Goal: Transaction & Acquisition: Purchase product/service

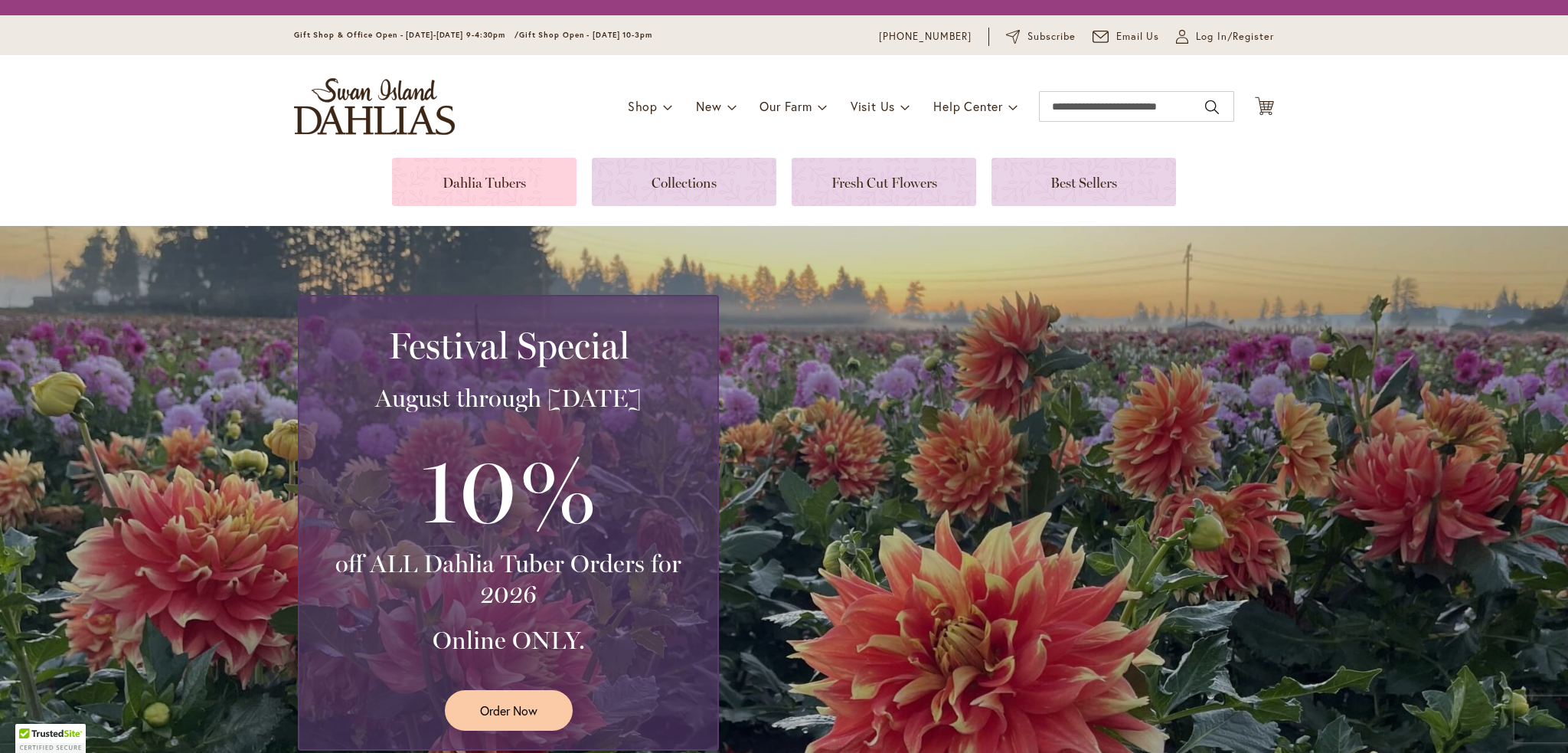
click at [484, 200] on link at bounding box center [484, 182] width 184 height 48
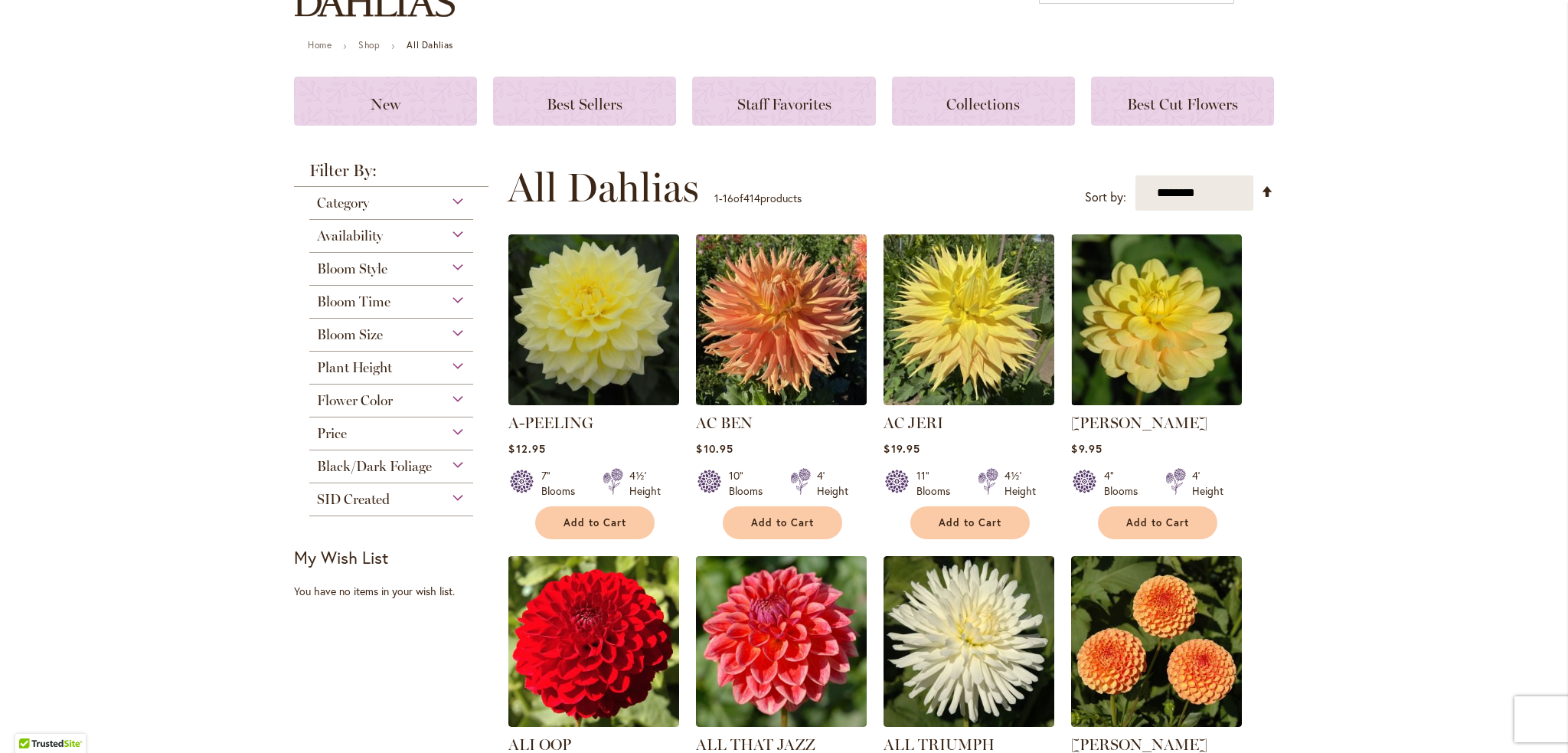
scroll to position [230, 0]
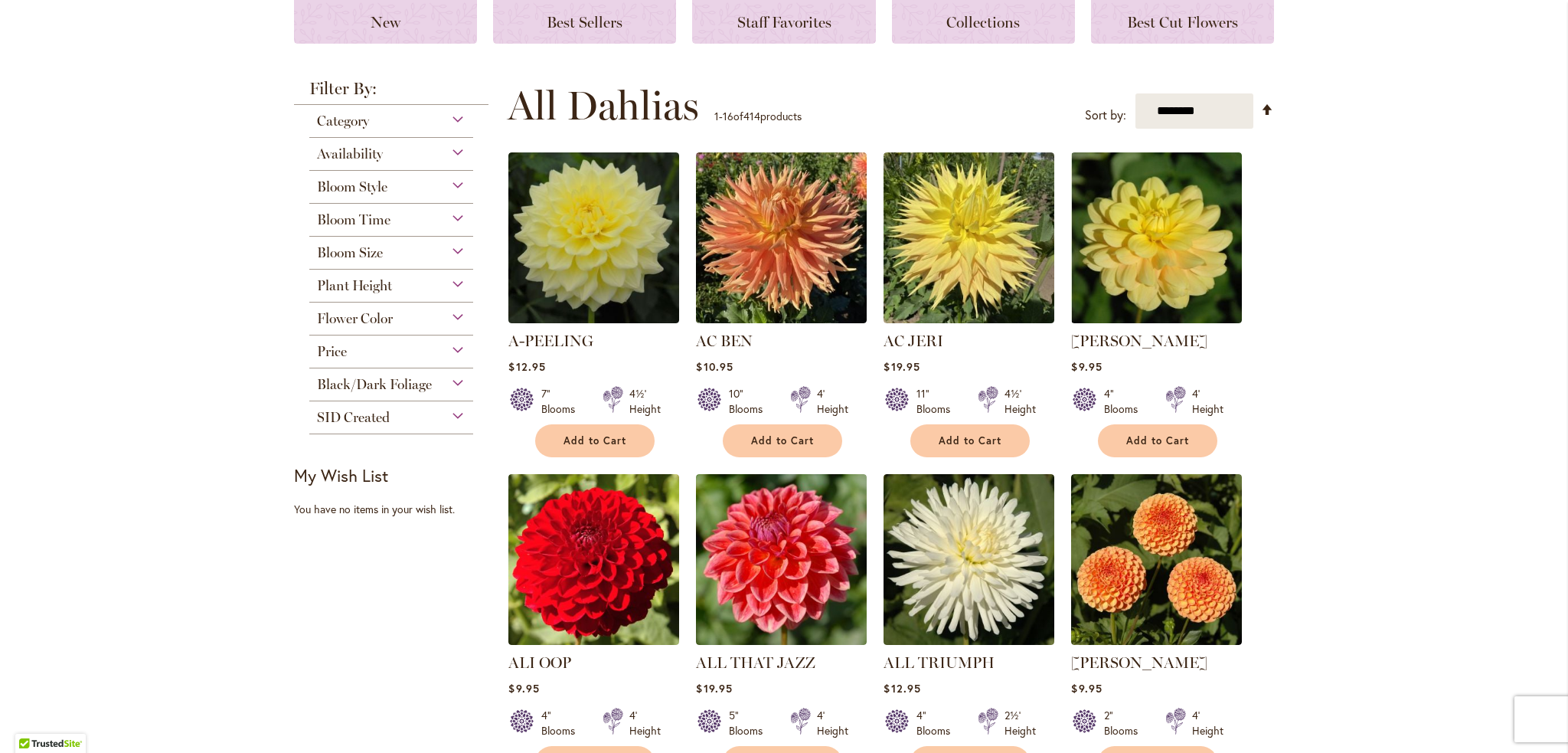
click at [395, 190] on div "Bloom Style" at bounding box center [391, 183] width 164 height 24
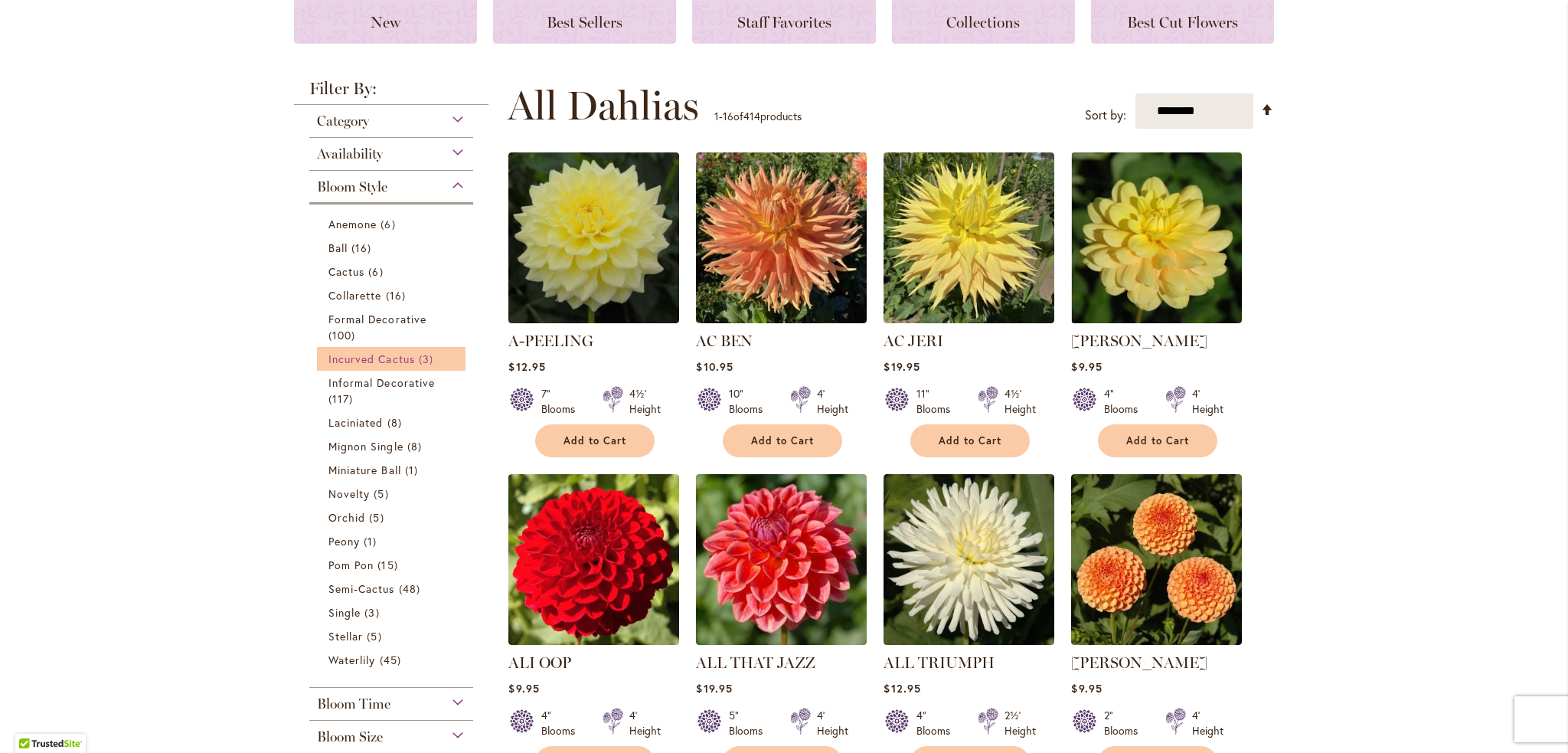
click at [381, 354] on span "Incurved Cactus" at bounding box center [371, 359] width 86 height 15
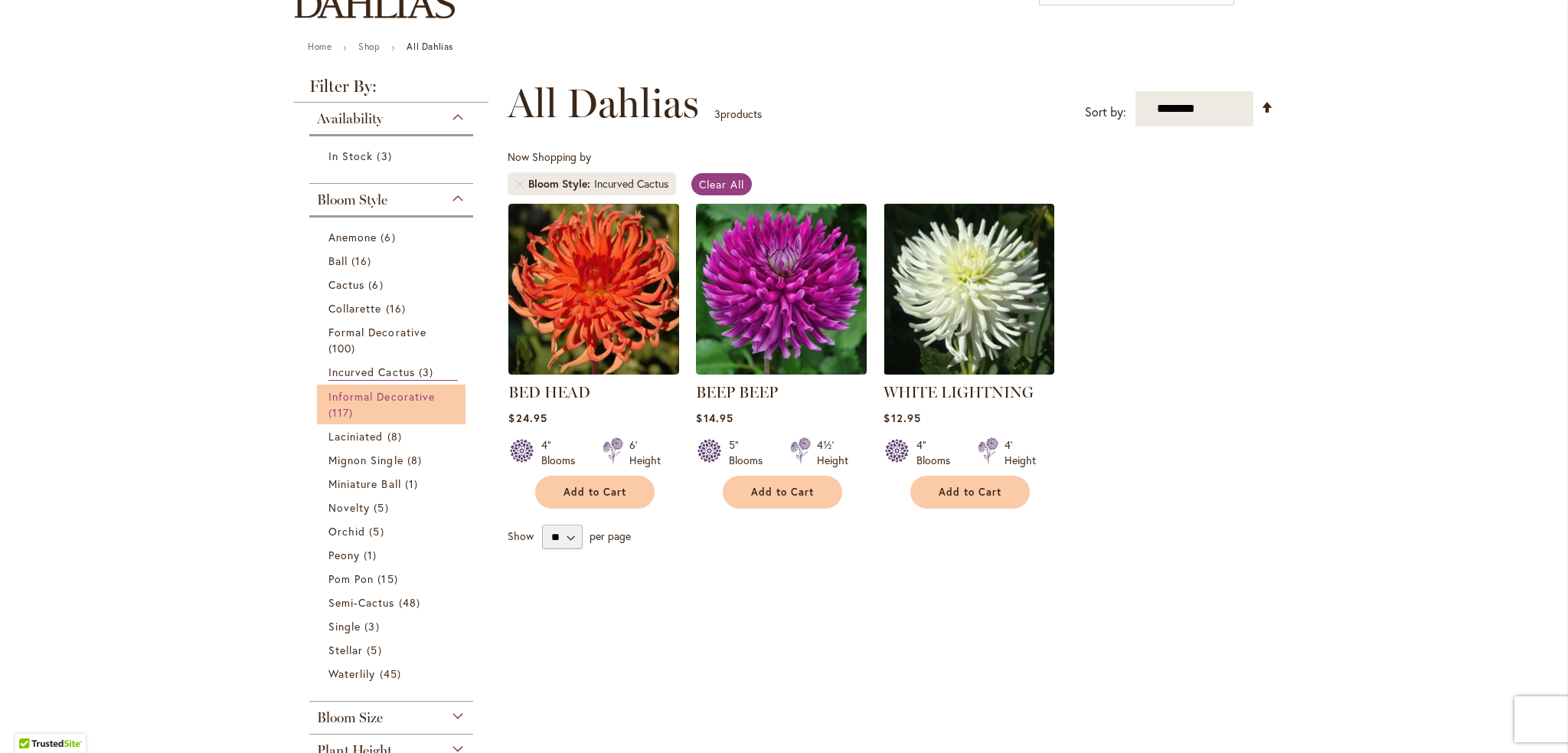
scroll to position [153, 0]
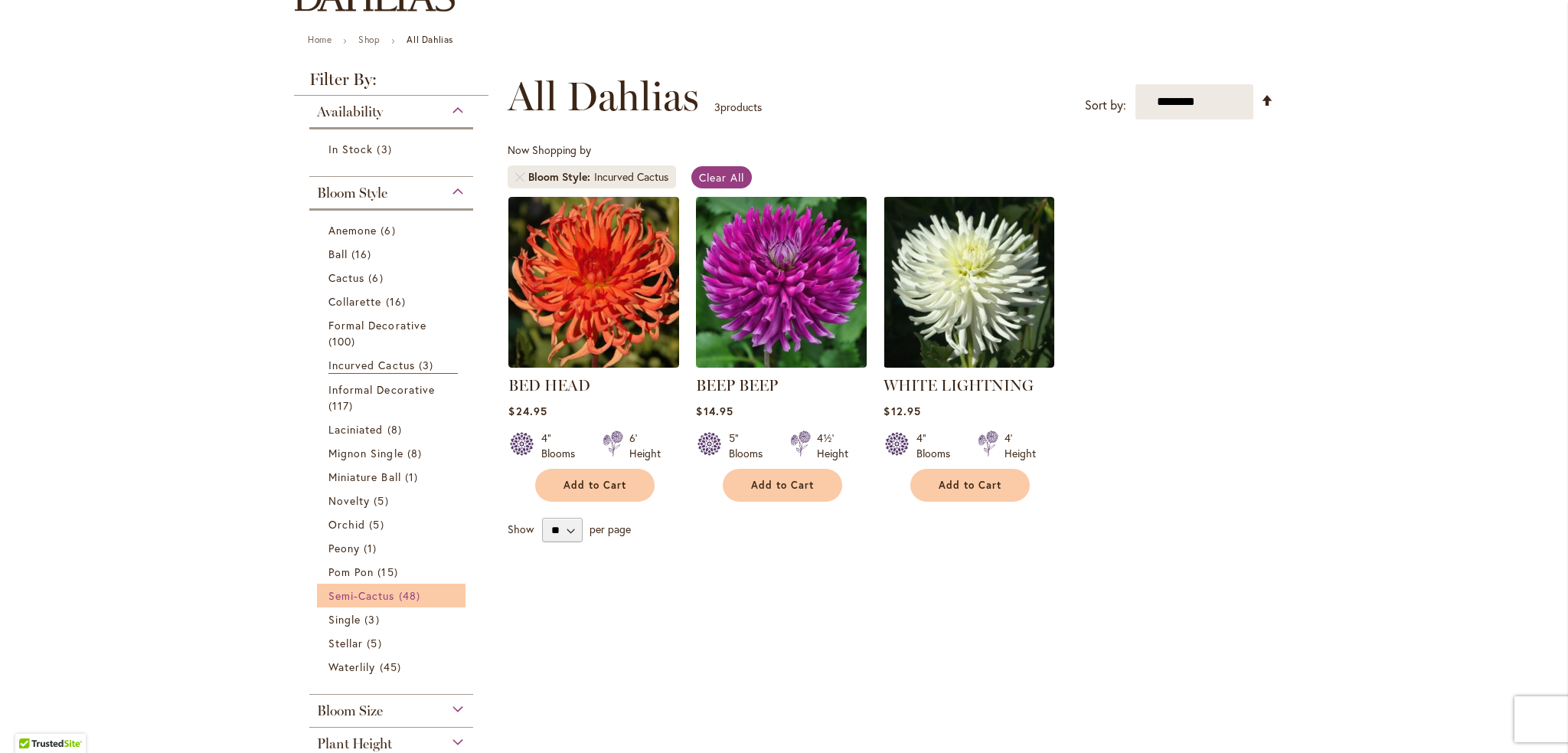
click at [368, 596] on span "Semi-Cactus" at bounding box center [361, 596] width 66 height 15
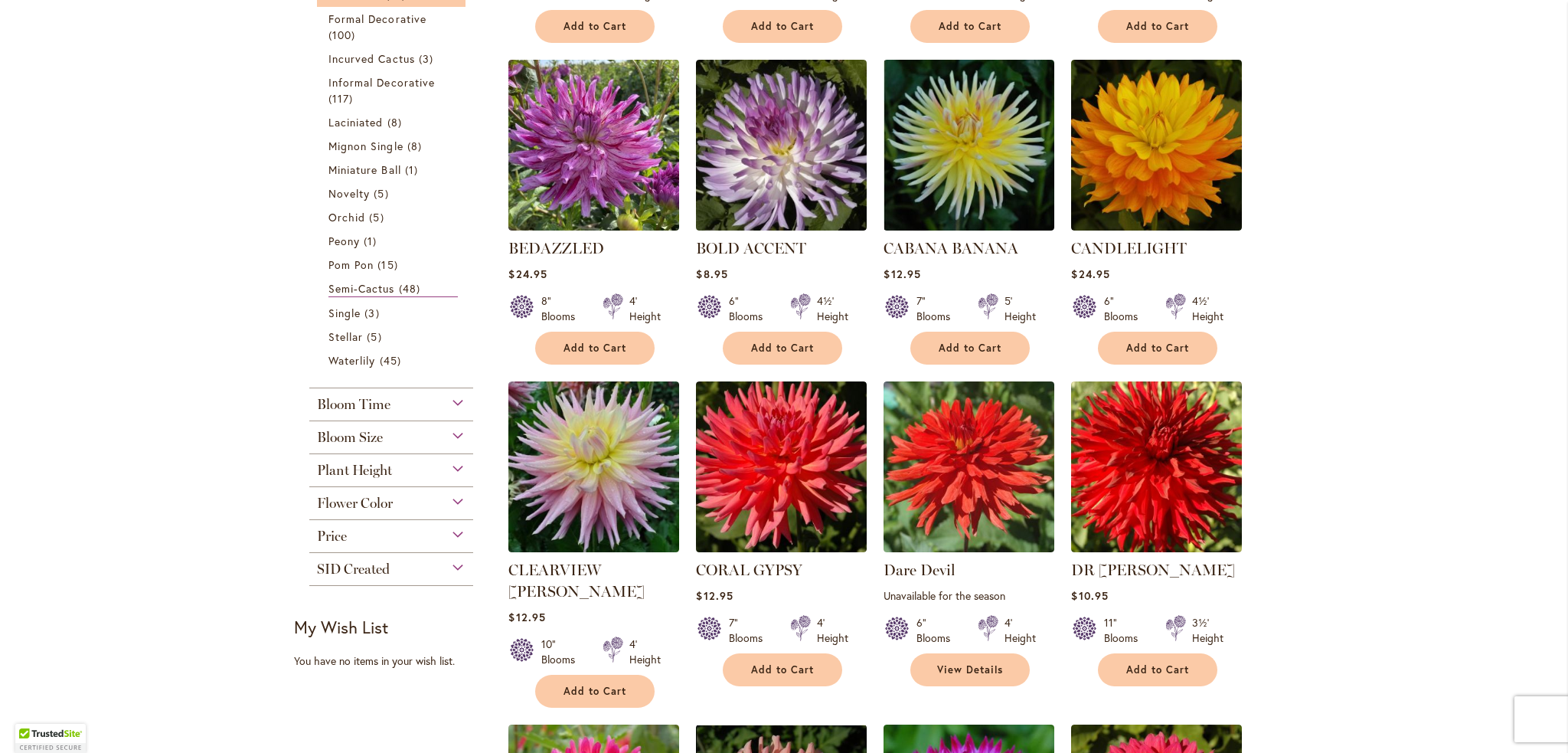
scroll to position [613, 0]
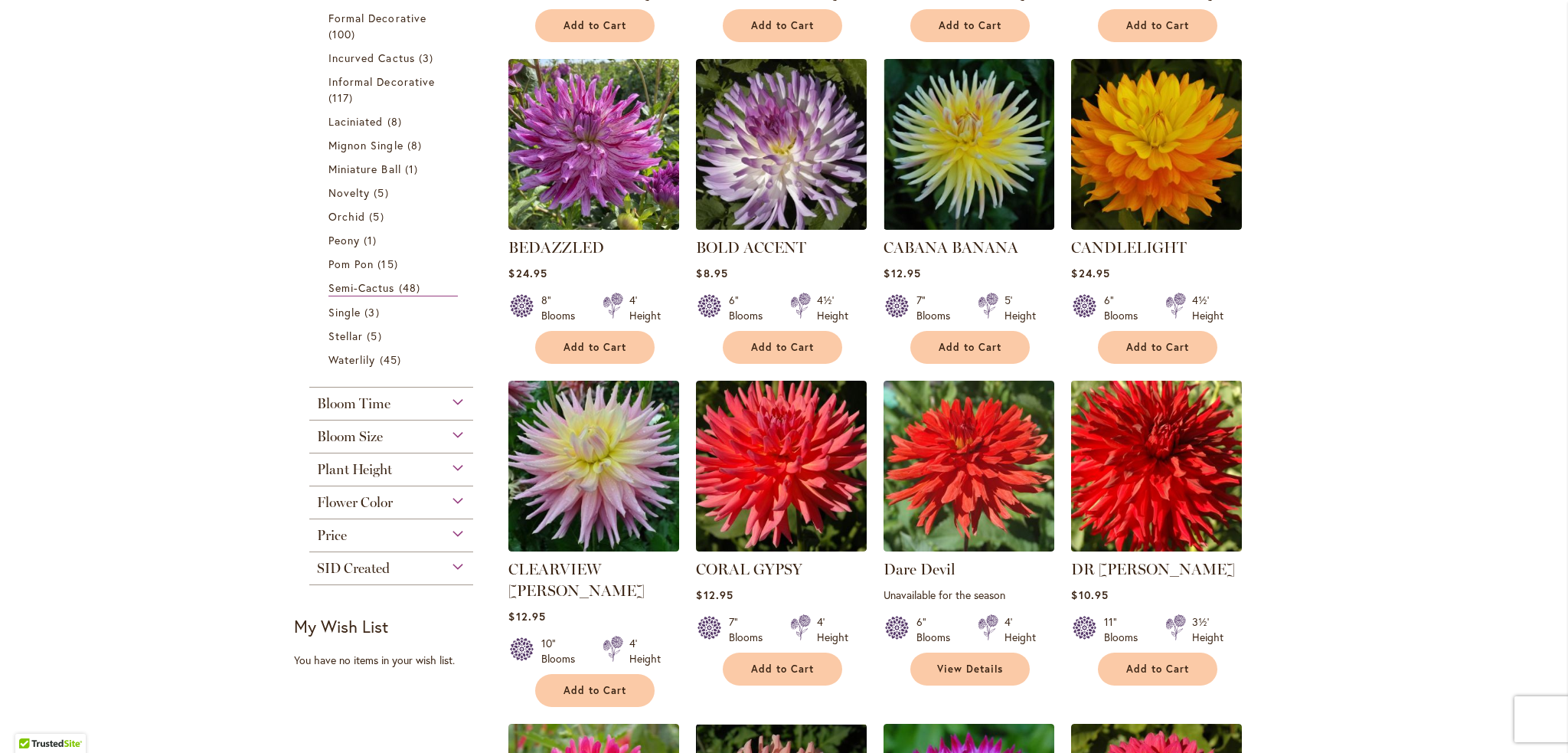
click at [1185, 501] on img at bounding box center [1157, 466] width 179 height 179
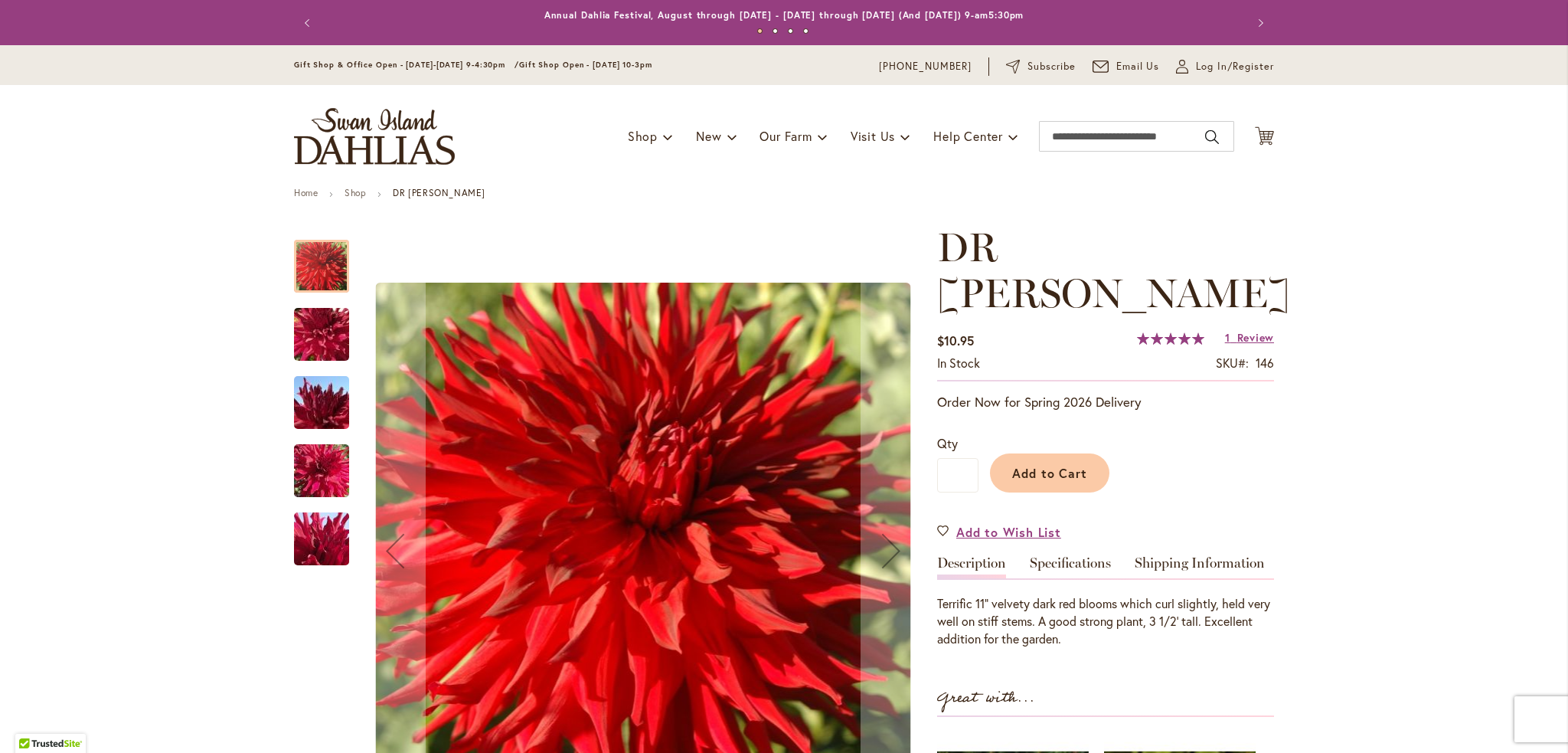
click at [326, 384] on img "DR LES" at bounding box center [321, 403] width 110 height 83
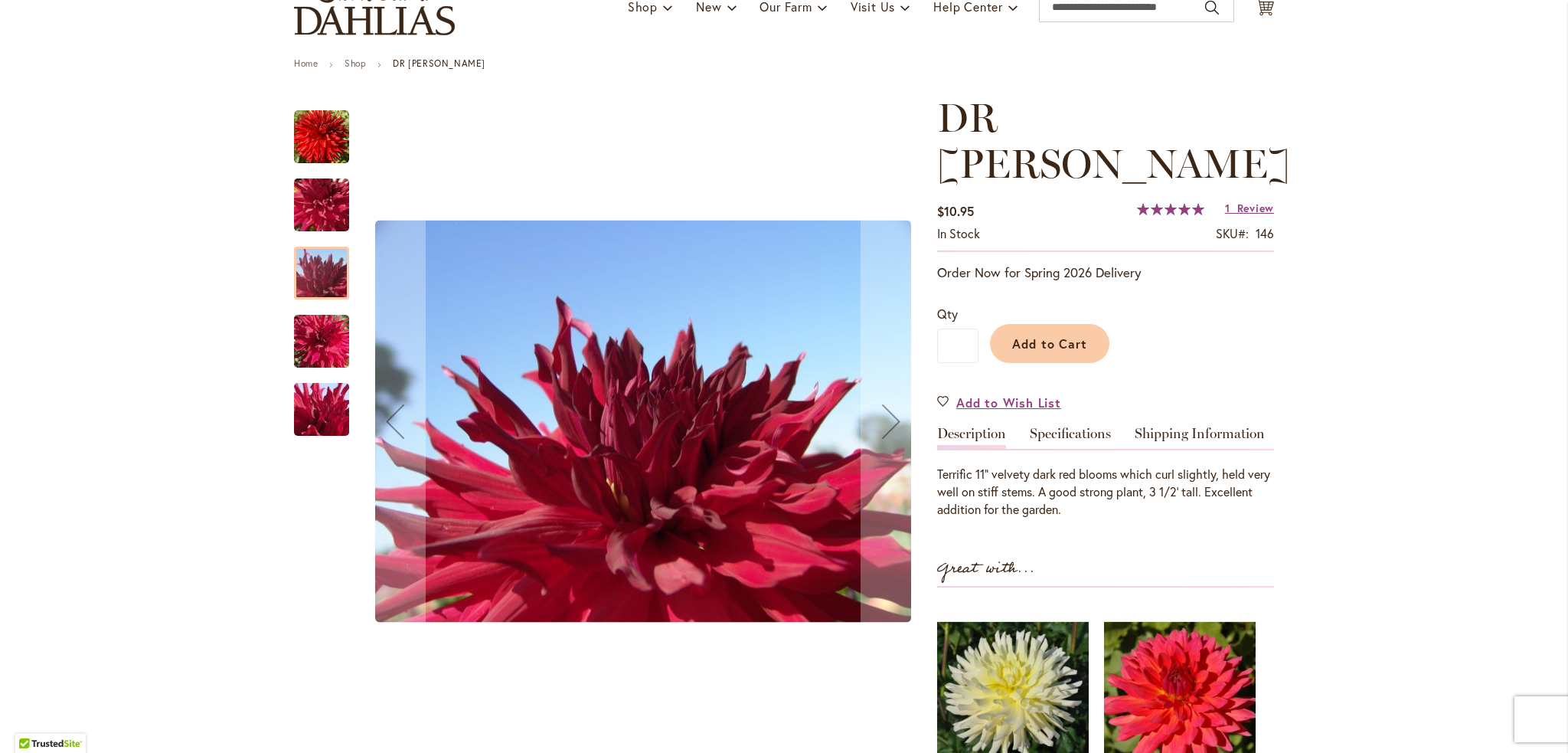
scroll to position [153, 0]
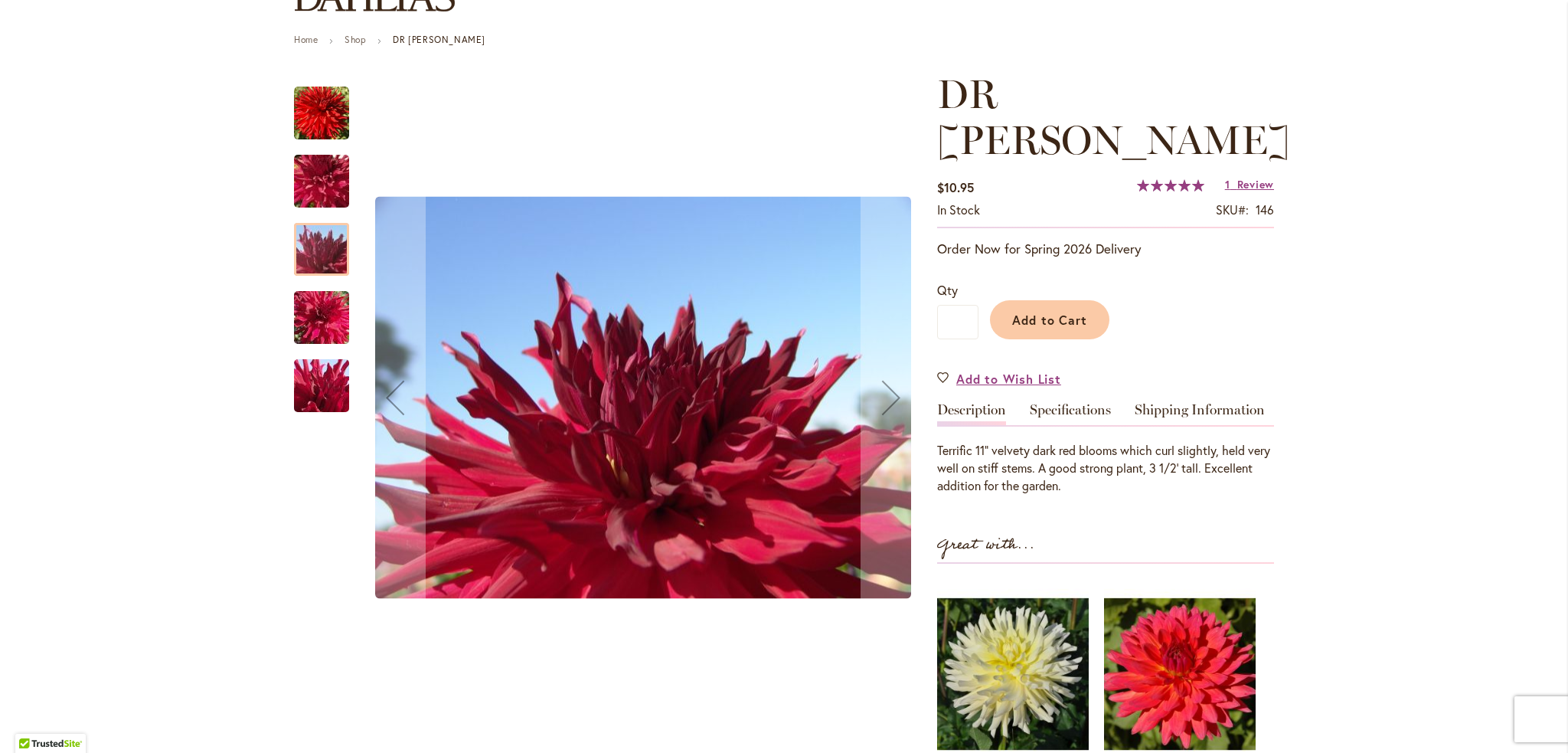
click at [299, 310] on img "DR LES" at bounding box center [321, 318] width 110 height 83
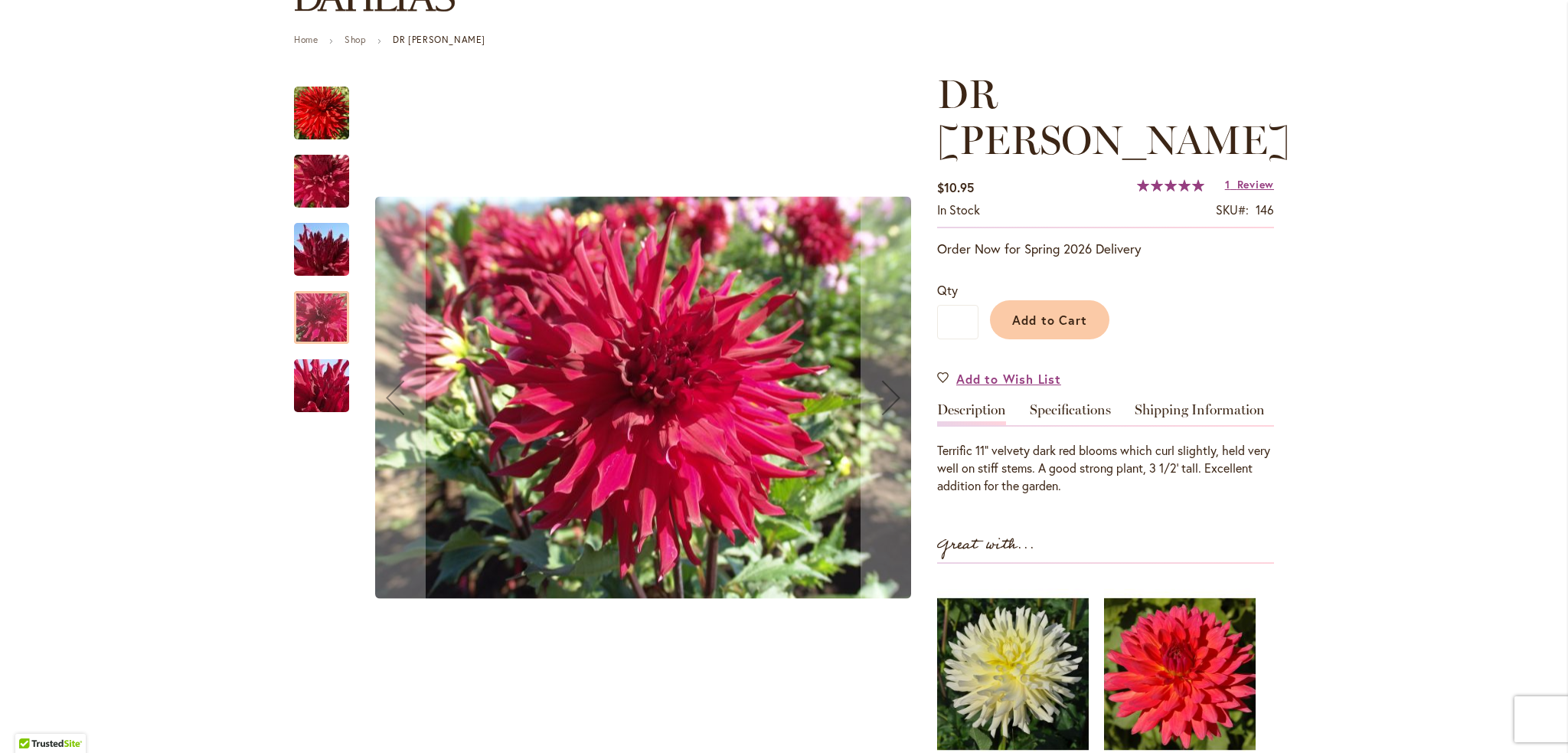
click at [314, 391] on img "DR LES" at bounding box center [321, 386] width 110 height 83
